Goal: Task Accomplishment & Management: Complete application form

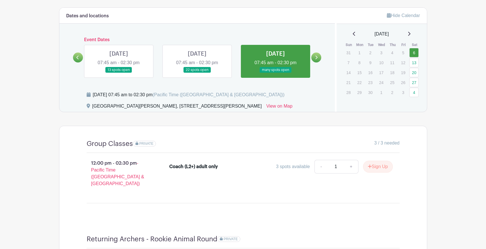
scroll to position [227, 0]
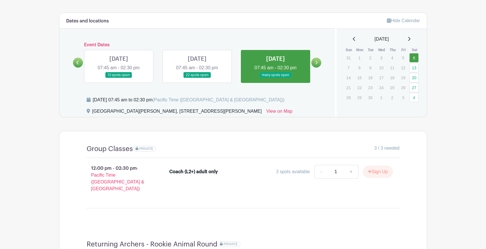
click at [197, 78] on link at bounding box center [197, 78] width 0 height 0
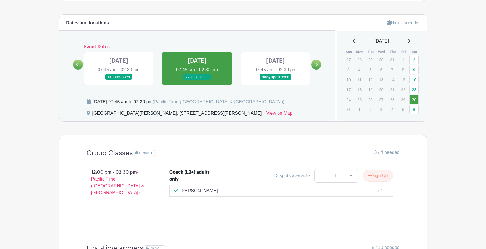
scroll to position [137, 0]
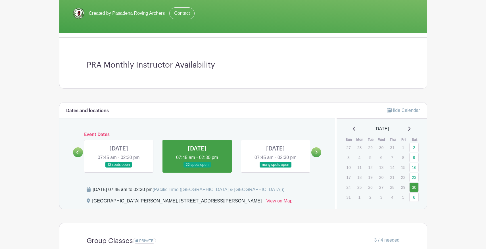
click at [276, 168] on link at bounding box center [276, 168] width 0 height 0
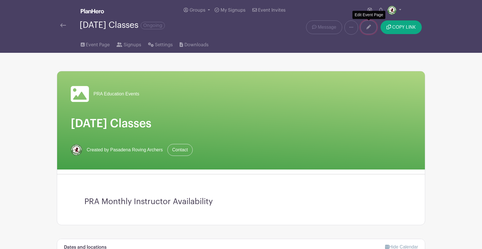
click at [374, 28] on link at bounding box center [368, 27] width 16 height 14
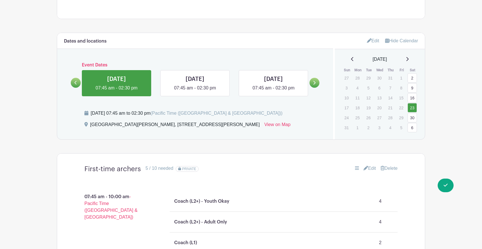
scroll to position [197, 0]
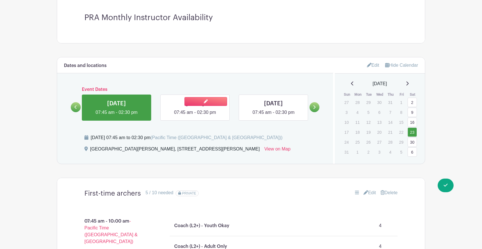
click at [195, 116] on link at bounding box center [195, 116] width 0 height 0
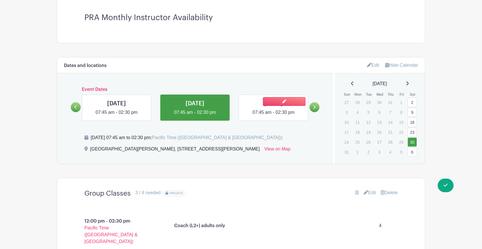
click at [273, 116] on link at bounding box center [273, 116] width 0 height 0
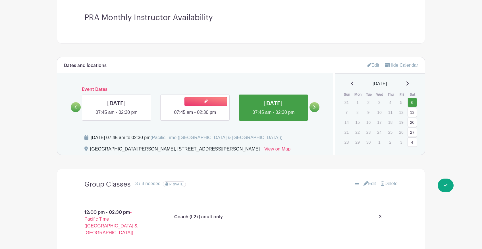
click at [195, 116] on link at bounding box center [195, 116] width 0 height 0
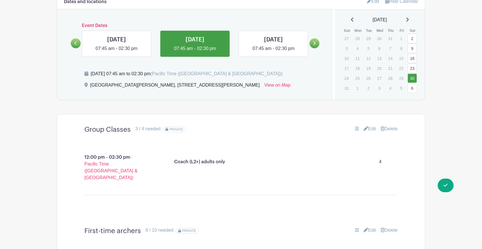
scroll to position [251, 0]
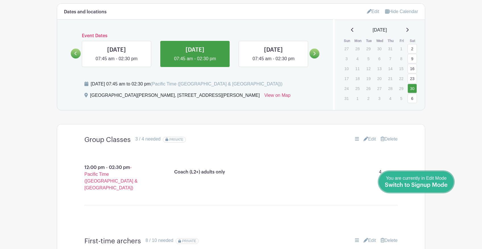
click at [450, 183] on link "Done Editing You are currently in Edit Mode Switch to Signup Mode" at bounding box center [416, 182] width 75 height 21
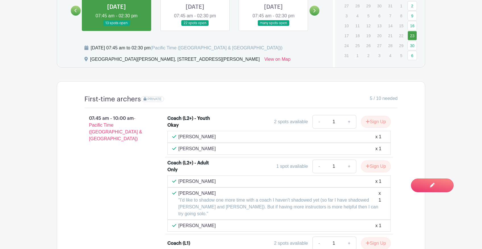
scroll to position [215, 0]
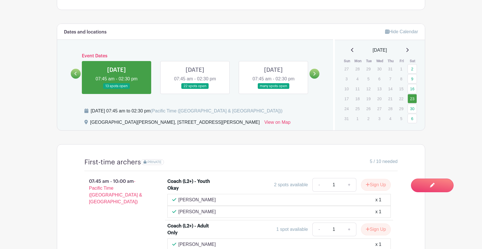
click at [195, 89] on link at bounding box center [195, 89] width 0 height 0
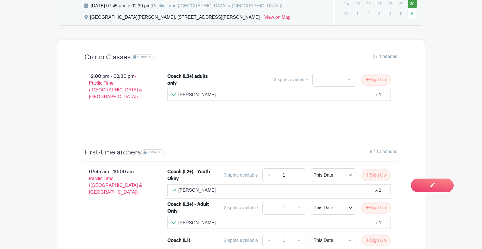
scroll to position [223, 0]
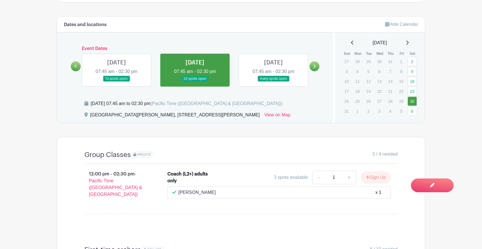
click at [273, 82] on link at bounding box center [273, 82] width 0 height 0
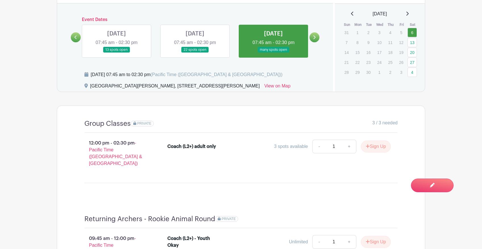
scroll to position [206, 0]
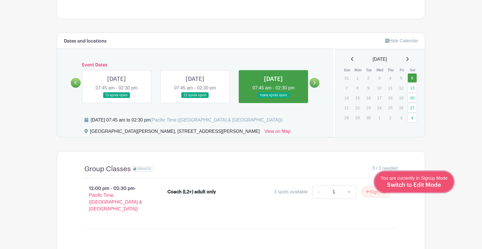
click at [426, 185] on span "Switch to Edit Mode" at bounding box center [414, 185] width 54 height 6
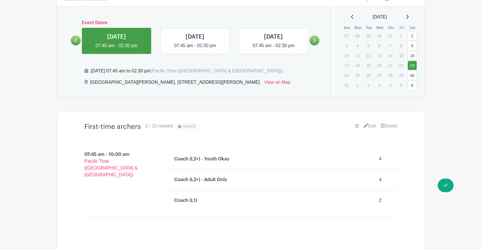
scroll to position [259, 0]
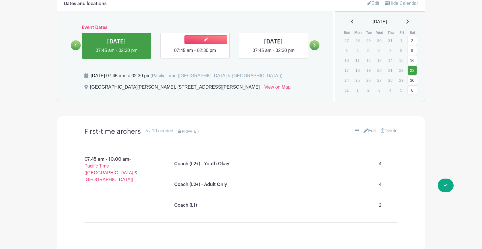
click at [195, 54] on link at bounding box center [195, 54] width 0 height 0
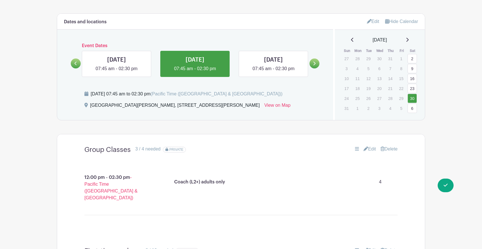
scroll to position [222, 0]
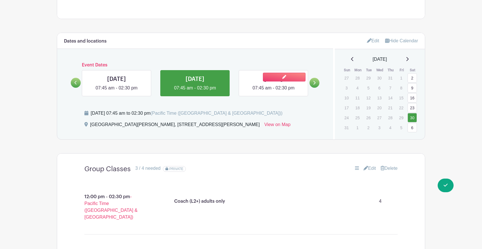
click at [273, 92] on link at bounding box center [273, 92] width 0 height 0
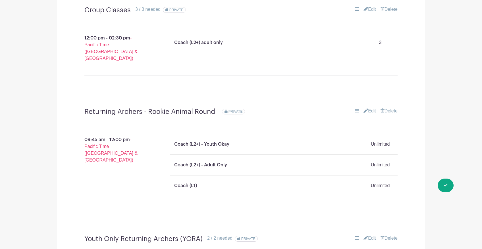
scroll to position [372, 0]
click at [370, 7] on link "Edit" at bounding box center [370, 8] width 13 height 7
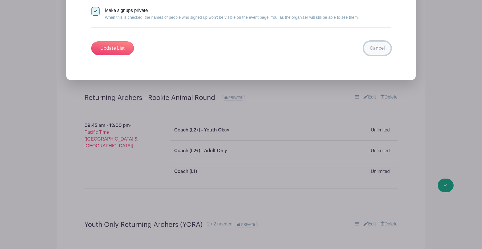
click at [382, 53] on link "Cancel" at bounding box center [377, 49] width 27 height 14
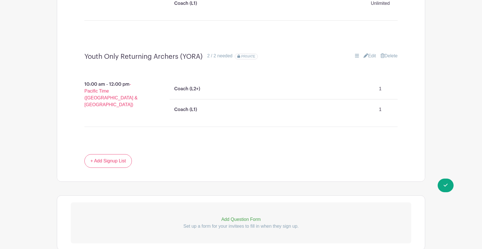
scroll to position [578, 0]
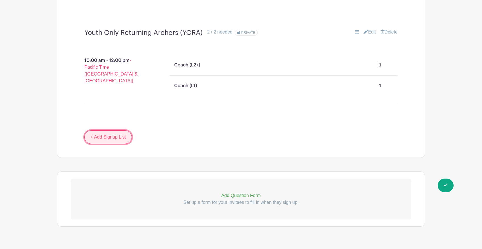
click at [102, 130] on link "+ Add Signup List" at bounding box center [107, 137] width 47 height 14
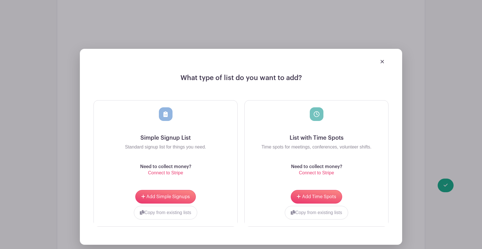
scroll to position [688, 0]
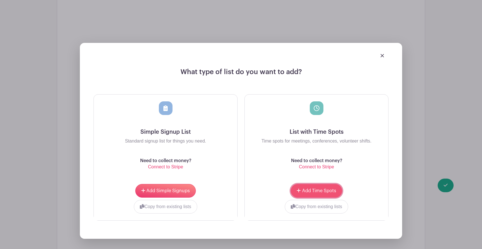
click at [323, 189] on span "Add Time Spots" at bounding box center [319, 191] width 34 height 5
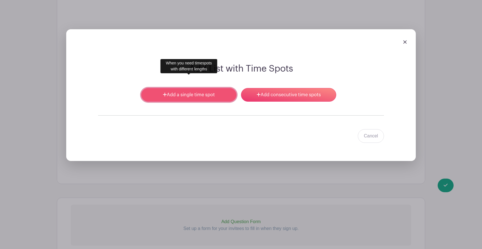
click at [212, 88] on link "Add a single time spot" at bounding box center [188, 95] width 95 height 14
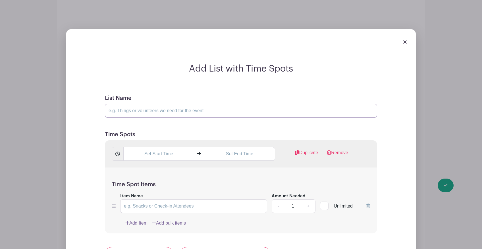
click at [158, 104] on input "List Name" at bounding box center [241, 111] width 272 height 14
type input "Member-only Returning Archers"
click at [164, 147] on input "text" at bounding box center [158, 154] width 70 height 14
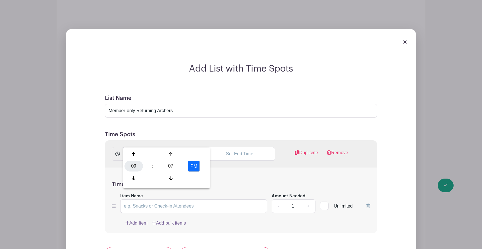
click at [130, 169] on div "09" at bounding box center [134, 166] width 18 height 11
click at [196, 169] on div "07" at bounding box center [197, 166] width 19 height 11
click at [169, 164] on div "07" at bounding box center [170, 166] width 18 height 11
click at [151, 180] on div "45" at bounding box center [155, 178] width 19 height 11
type input "7:45 PM"
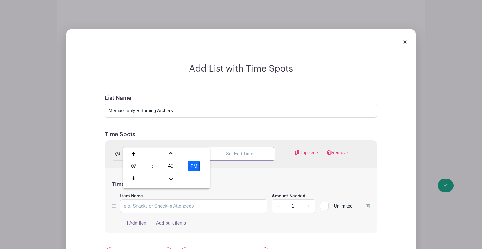
click at [235, 147] on input "text" at bounding box center [239, 154] width 70 height 14
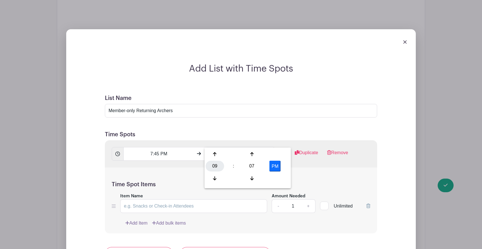
click at [212, 168] on div "09" at bounding box center [215, 166] width 18 height 11
click at [255, 179] on div "10" at bounding box center [257, 178] width 19 height 11
click at [250, 167] on div "07" at bounding box center [252, 166] width 18 height 11
click at [217, 154] on div "00" at bounding box center [215, 154] width 19 height 11
click at [271, 168] on button "PM" at bounding box center [274, 166] width 11 height 11
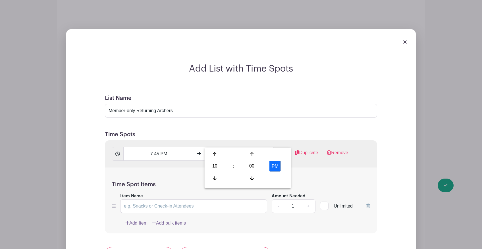
type input "10:00 AM"
click at [162, 147] on input "7:45 PM" at bounding box center [158, 154] width 70 height 14
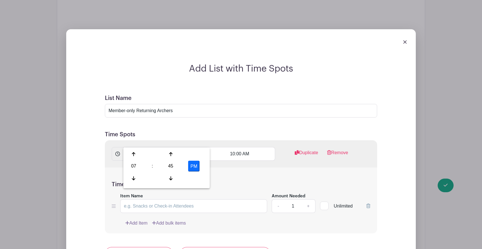
click at [196, 171] on button "PM" at bounding box center [193, 166] width 11 height 11
type input "7:45 AM"
click at [237, 108] on form "List Name Member-only Returning Archers Time Spots 7:45 AM 10:00 AM Duplicate R…" at bounding box center [241, 247] width 286 height 319
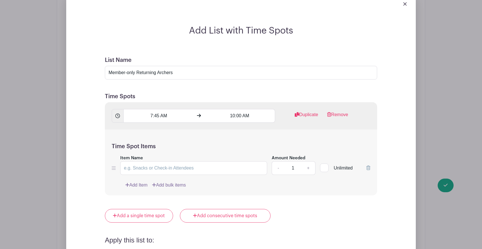
scroll to position [772, 0]
click at [164, 161] on input "Item Name" at bounding box center [193, 168] width 147 height 14
click at [307, 161] on link "+" at bounding box center [308, 168] width 14 height 14
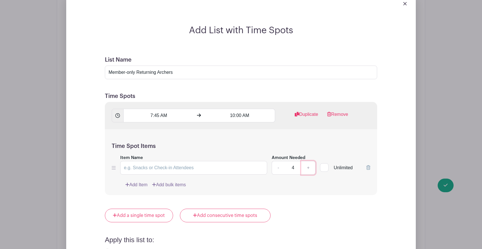
click at [307, 161] on link "+" at bounding box center [308, 168] width 14 height 14
type input "5"
click at [222, 161] on input "Item Name" at bounding box center [193, 168] width 147 height 14
type input "Coach (L2+) - youth okay"
click at [140, 182] on link "Add Item" at bounding box center [136, 185] width 22 height 7
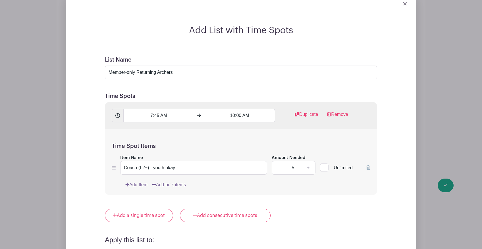
scroll to position [727, 0]
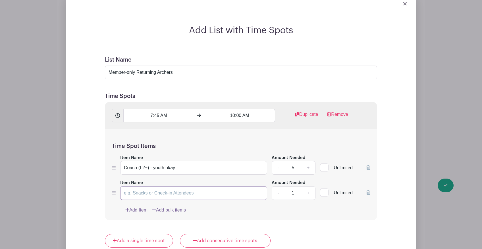
click at [138, 186] on input "Item Name" at bounding box center [193, 193] width 147 height 14
type input "Coach (L2+) - adult only"
click at [132, 207] on link "Add Item" at bounding box center [136, 210] width 22 height 7
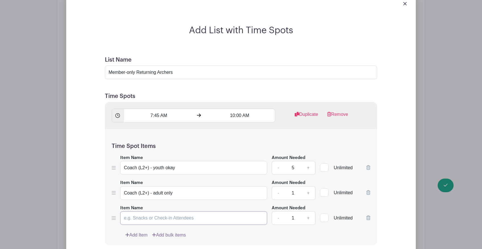
click at [138, 211] on input "Item Name" at bounding box center [193, 218] width 147 height 14
type input "Coach (L1)"
click at [308, 186] on link "+" at bounding box center [308, 193] width 14 height 14
click at [306, 186] on link "+" at bounding box center [308, 193] width 14 height 14
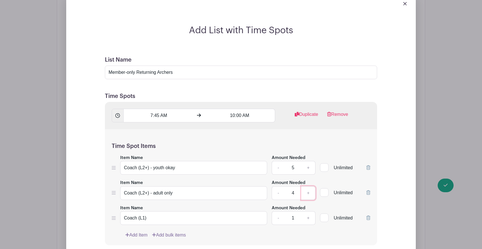
click at [306, 186] on link "+" at bounding box center [308, 193] width 14 height 14
type input "5"
click at [307, 211] on link "+" at bounding box center [308, 218] width 14 height 14
type input "3"
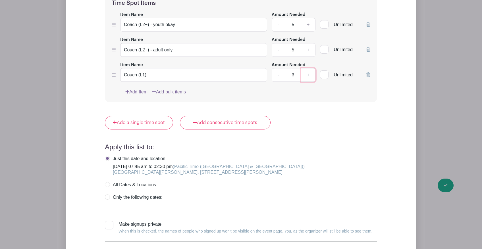
scroll to position [928, 0]
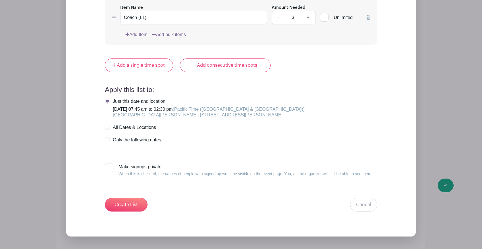
click at [109, 164] on div at bounding box center [109, 168] width 9 height 9
click at [109, 164] on input "Make signups private When this is checked, the names of people who signed up wo…" at bounding box center [107, 166] width 4 height 4
checkbox input "true"
click at [140, 198] on input "Create List" at bounding box center [126, 205] width 43 height 14
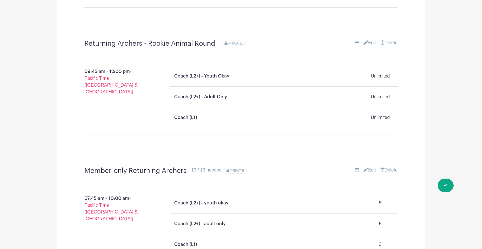
scroll to position [437, 0]
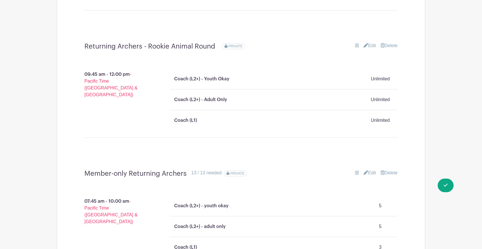
click at [368, 170] on link "Edit" at bounding box center [370, 173] width 13 height 7
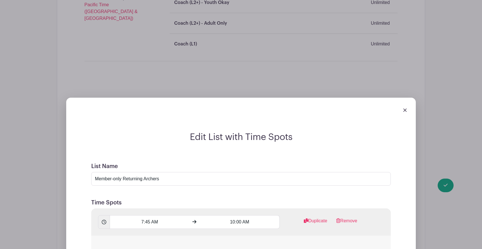
scroll to position [559, 0]
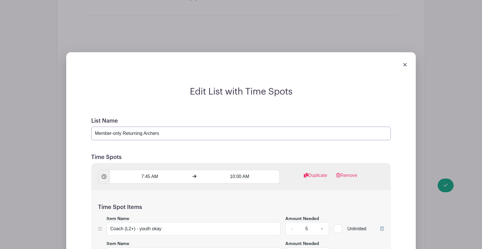
click at [186, 127] on input "Member-only Returning Archers" at bounding box center [241, 134] width 300 height 14
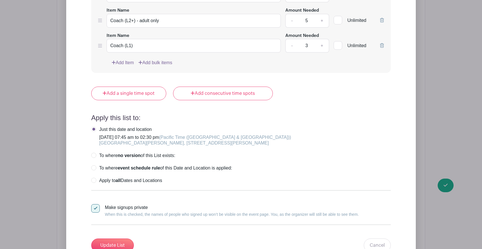
scroll to position [841, 0]
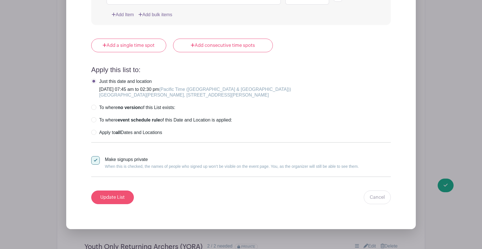
type input "Member-only Returning Archers (8AM)"
click at [112, 191] on input "Update List" at bounding box center [112, 198] width 43 height 14
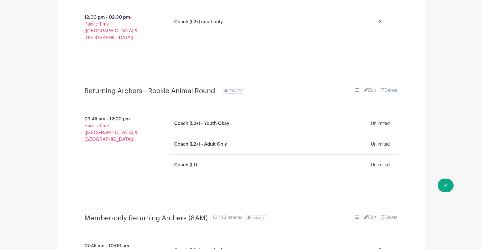
scroll to position [423, 0]
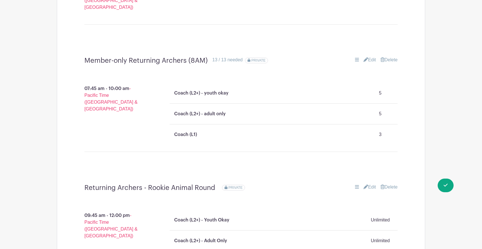
click at [369, 184] on link "Edit" at bounding box center [370, 187] width 13 height 7
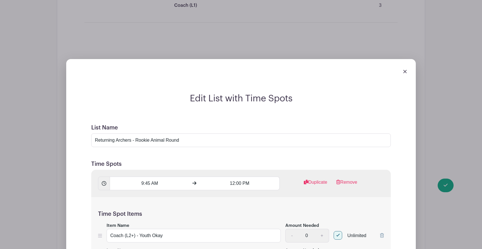
scroll to position [605, 0]
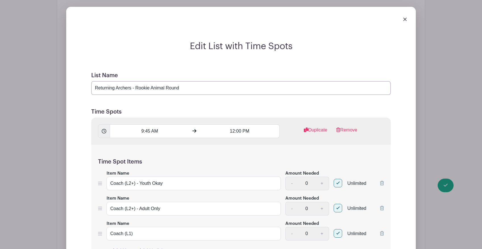
click at [190, 81] on input "Returning Archers - Rookie Animal Round" at bounding box center [241, 88] width 300 height 14
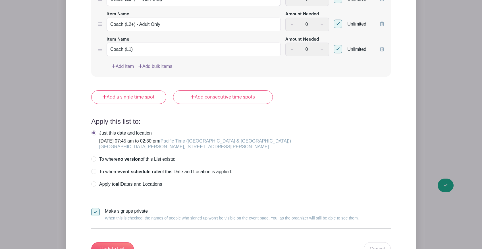
scroll to position [817, 0]
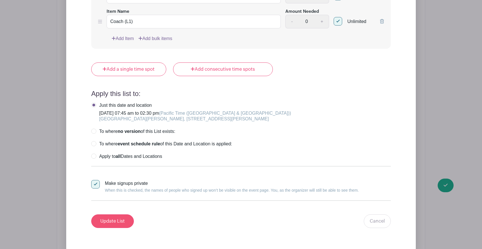
type input "Returning Archers - Rookie Animal Round (10AM)"
click at [118, 215] on input "Update List" at bounding box center [112, 222] width 43 height 14
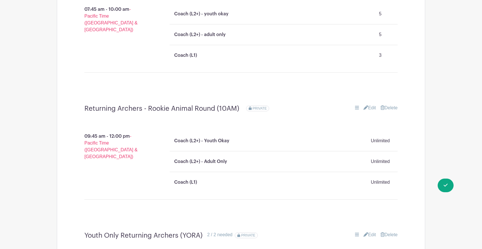
scroll to position [515, 0]
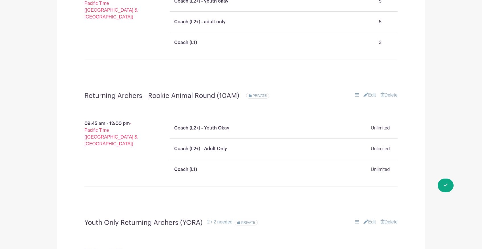
click at [370, 92] on link "Edit" at bounding box center [370, 95] width 13 height 7
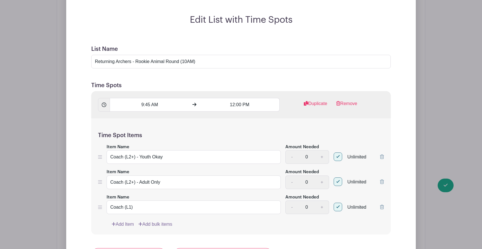
scroll to position [688, 0]
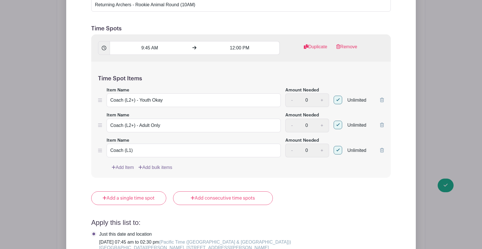
click at [337, 96] on div at bounding box center [338, 100] width 9 height 9
click at [337, 97] on input "Unlimited" at bounding box center [336, 99] width 4 height 4
checkbox input "false"
click at [337, 112] on div "Unlimited" at bounding box center [350, 122] width 33 height 21
click at [339, 121] on div at bounding box center [338, 125] width 9 height 9
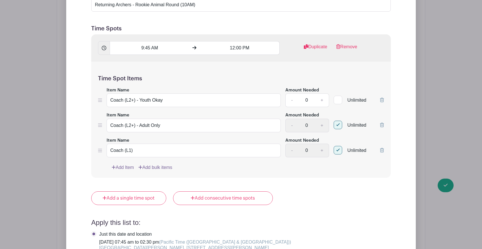
click at [337, 122] on input "Unlimited" at bounding box center [336, 124] width 4 height 4
checkbox input "false"
click at [339, 146] on div at bounding box center [338, 150] width 9 height 9
click at [337, 147] on input "Unlimited" at bounding box center [336, 149] width 4 height 4
checkbox input "false"
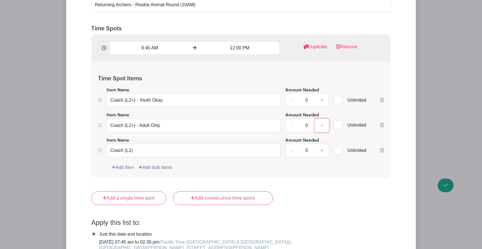
click at [322, 119] on link "+" at bounding box center [322, 126] width 14 height 14
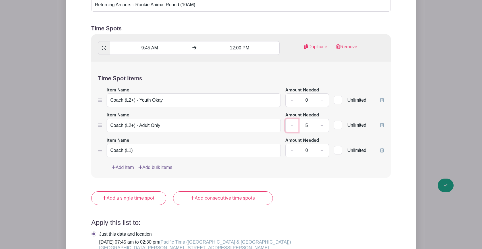
click at [289, 119] on link "-" at bounding box center [291, 126] width 13 height 14
type input "4"
click at [321, 94] on link "+" at bounding box center [322, 101] width 14 height 14
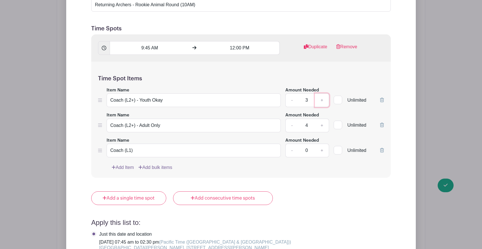
click at [321, 94] on link "+" at bounding box center [322, 101] width 14 height 14
type input "4"
click at [320, 144] on link "+" at bounding box center [322, 151] width 14 height 14
type input "2"
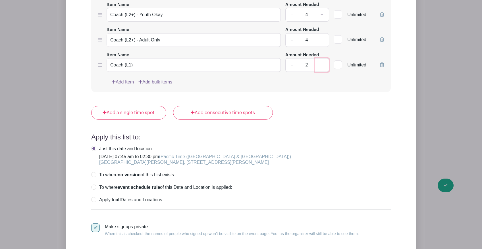
scroll to position [858, 0]
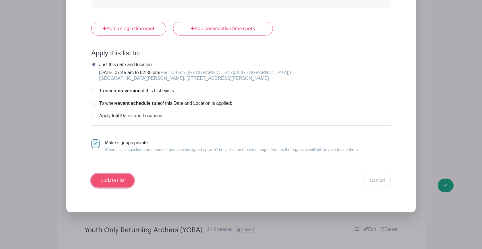
click at [113, 174] on input "Update List" at bounding box center [112, 181] width 43 height 14
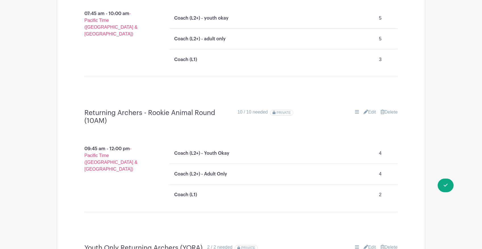
scroll to position [430, 0]
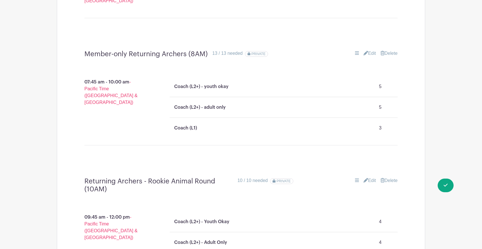
click at [372, 50] on link "Edit" at bounding box center [370, 53] width 13 height 7
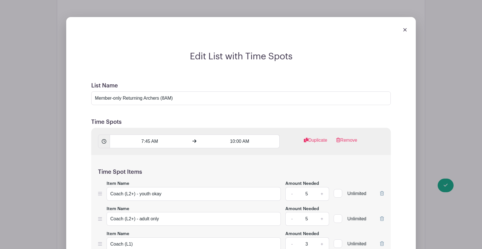
scroll to position [475, 0]
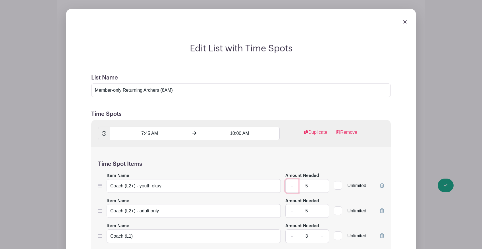
click at [289, 179] on link "-" at bounding box center [291, 186] width 13 height 14
type input "4"
click at [289, 204] on link "-" at bounding box center [291, 211] width 13 height 14
type input "4"
click at [292, 230] on link "-" at bounding box center [291, 237] width 13 height 14
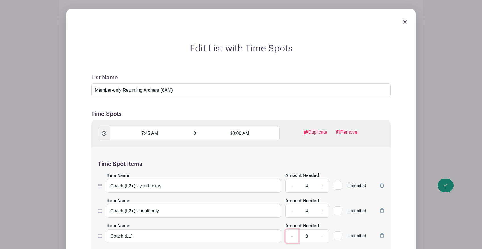
type input "2"
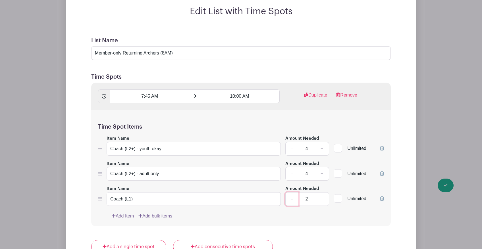
scroll to position [756, 0]
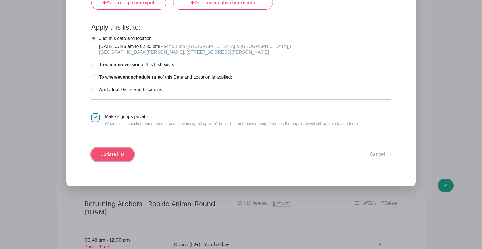
click at [102, 148] on input "Update List" at bounding box center [112, 155] width 43 height 14
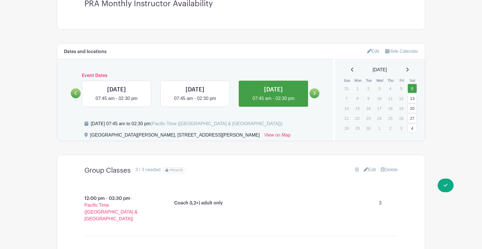
scroll to position [194, 0]
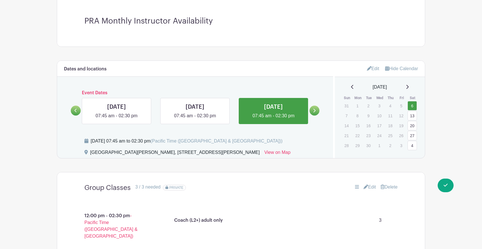
click at [314, 110] on icon at bounding box center [314, 111] width 3 height 4
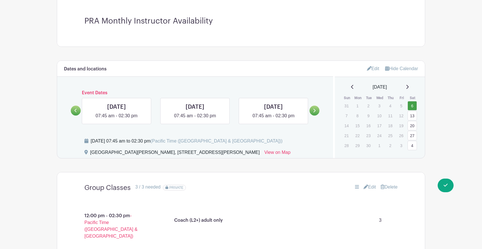
click at [74, 115] on link at bounding box center [76, 111] width 10 height 10
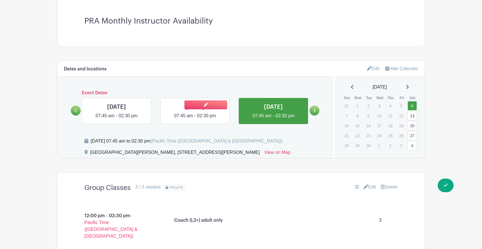
click at [195, 119] on link at bounding box center [195, 119] width 0 height 0
